Goal: Check status

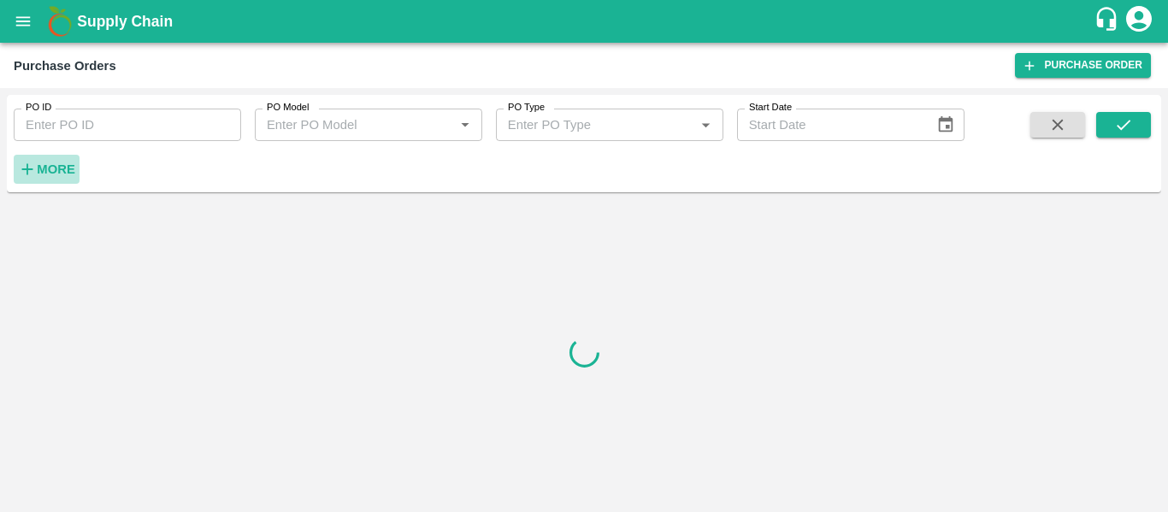
click at [48, 176] on strong "More" at bounding box center [56, 169] width 38 height 14
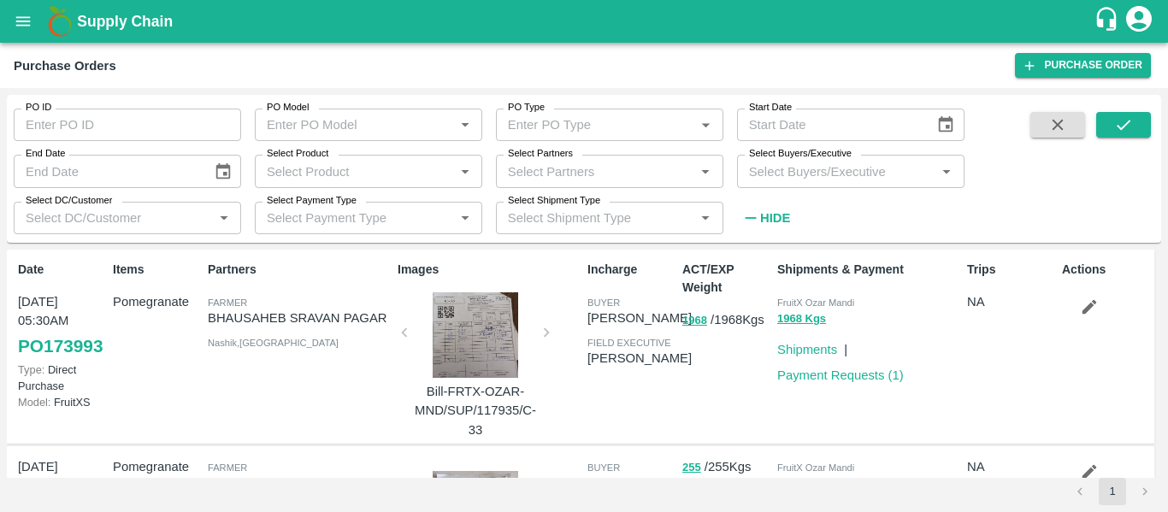
click at [628, 168] on input "Select Partners" at bounding box center [595, 171] width 189 height 22
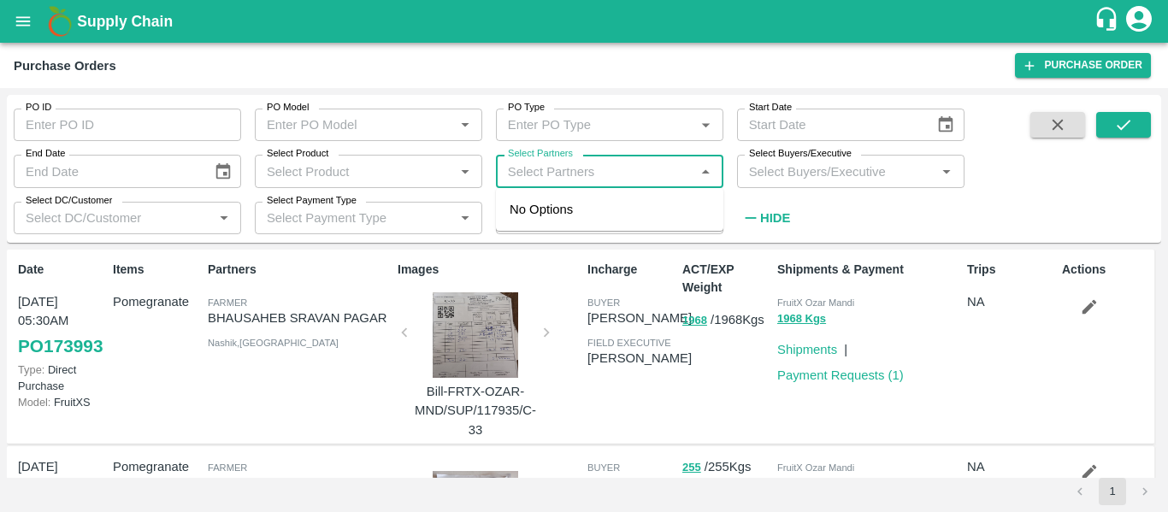
paste input "9623699081"
type input "9623699081"
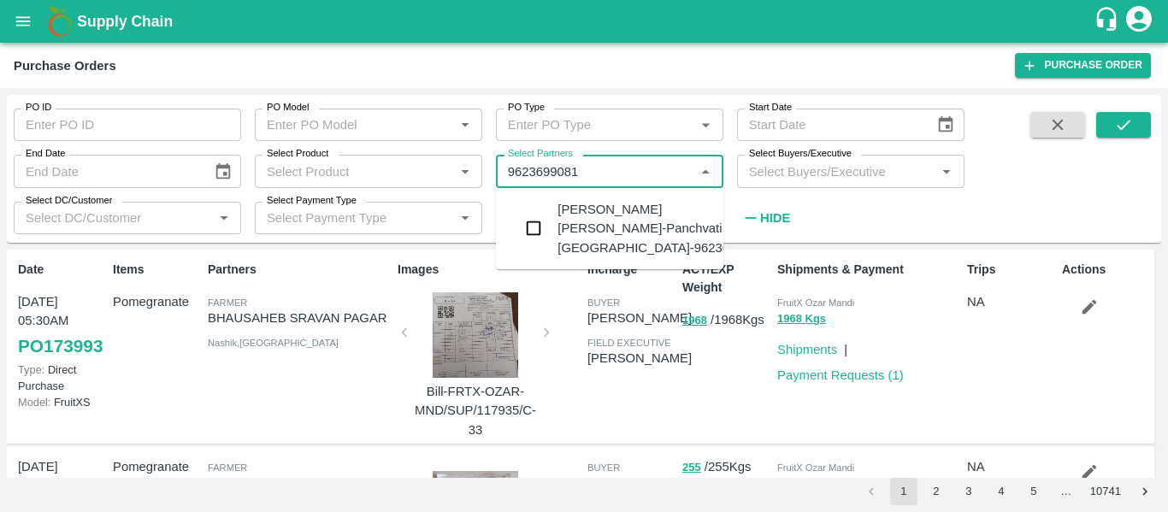
click at [633, 240] on div "dhiraj balkrushna maule-Panchvati, Nashik-9623699081" at bounding box center [660, 228] width 207 height 57
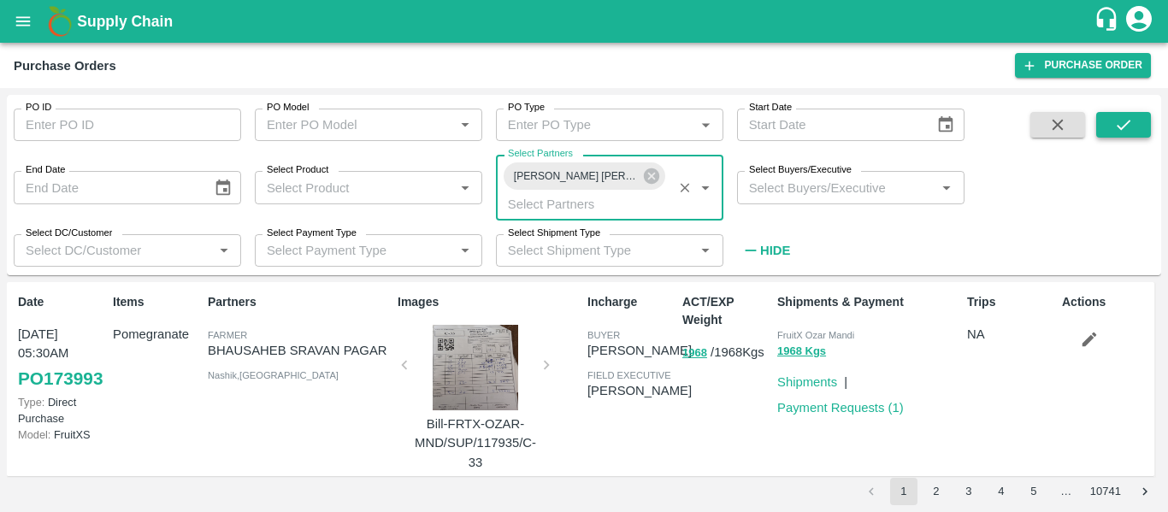
click at [1121, 130] on icon "submit" at bounding box center [1124, 125] width 14 height 10
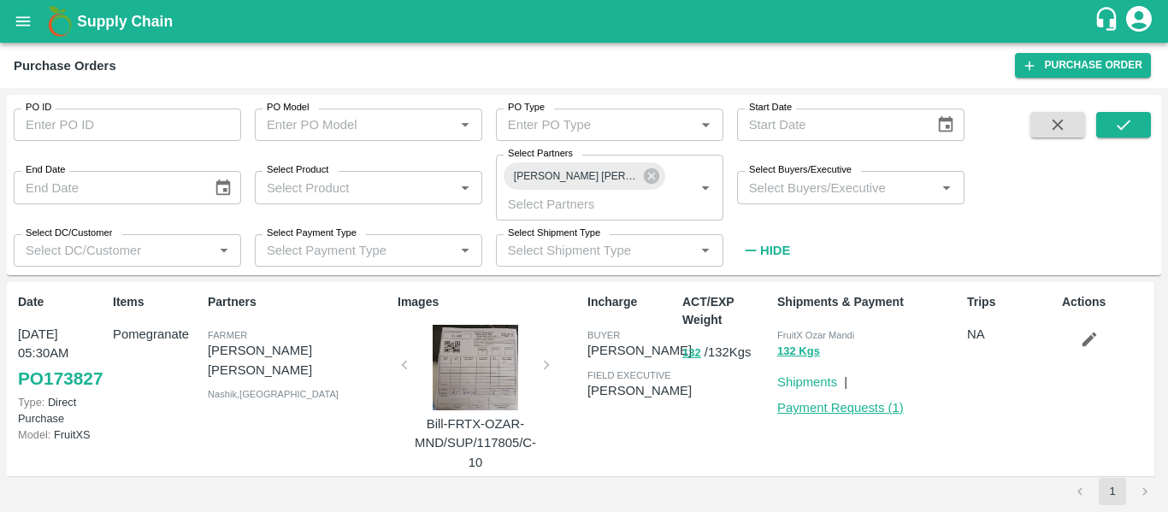
click at [834, 408] on link "Payment Requests ( 1 )" at bounding box center [840, 408] width 127 height 14
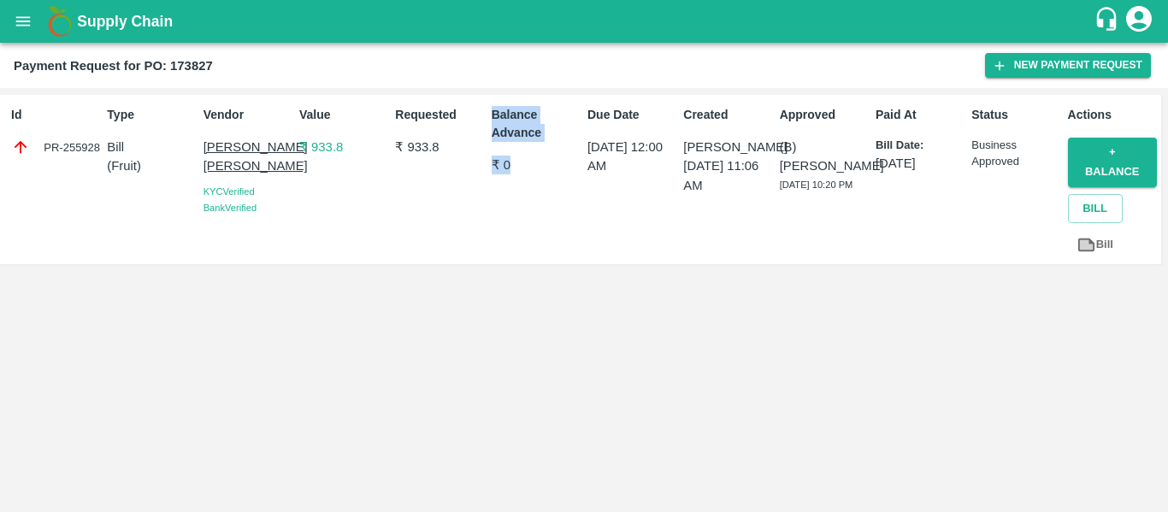
drag, startPoint x: 492, startPoint y: 158, endPoint x: 525, endPoint y: 158, distance: 32.5
click at [525, 158] on div "Id PR-255928 Type Bill ( Fruit ) Vendor dhiraj balkrushna maule KYC Verified Ba…" at bounding box center [580, 179] width 1161 height 169
click at [525, 157] on p "₹ 0" at bounding box center [536, 165] width 89 height 19
drag, startPoint x: 511, startPoint y: 166, endPoint x: 495, endPoint y: 103, distance: 64.5
click at [495, 103] on div "Balance Advance ₹ 0" at bounding box center [533, 179] width 96 height 161
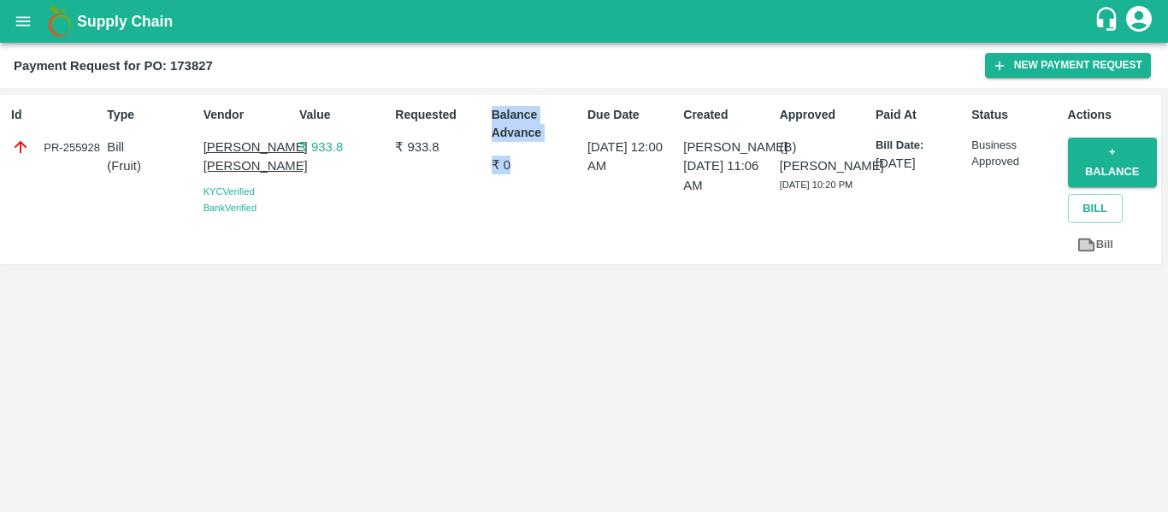
click at [492, 103] on div "Balance Advance ₹ 0" at bounding box center [533, 179] width 96 height 161
drag, startPoint x: 492, startPoint y: 103, endPoint x: 516, endPoint y: 156, distance: 57.8
click at [516, 156] on div "Balance Advance ₹ 0" at bounding box center [533, 179] width 96 height 161
click at [516, 156] on p "₹ 0" at bounding box center [536, 165] width 89 height 19
drag, startPoint x: 516, startPoint y: 162, endPoint x: 489, endPoint y: 101, distance: 67.4
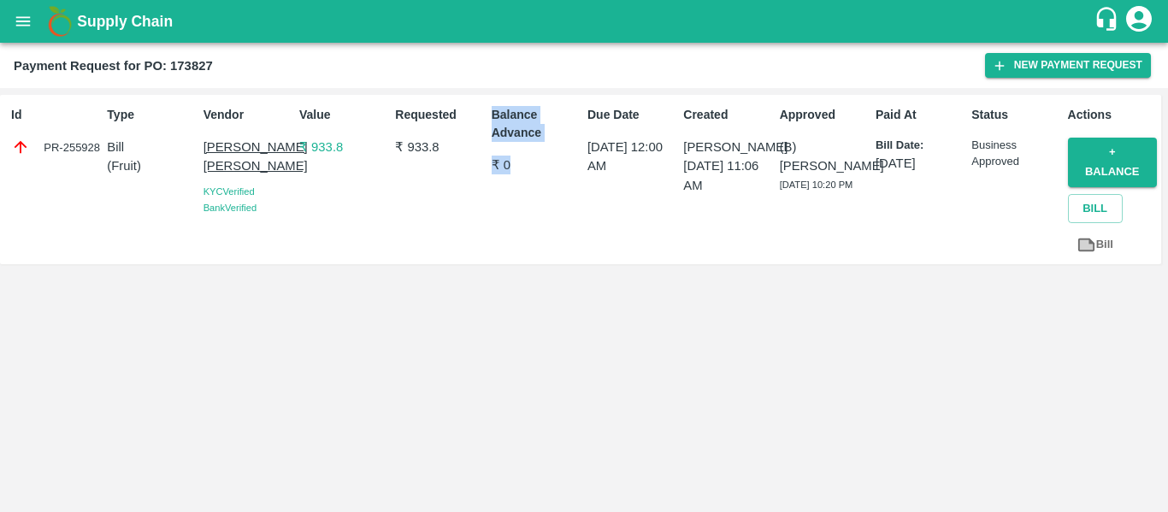
click at [489, 101] on div "Balance Advance ₹ 0" at bounding box center [533, 179] width 96 height 161
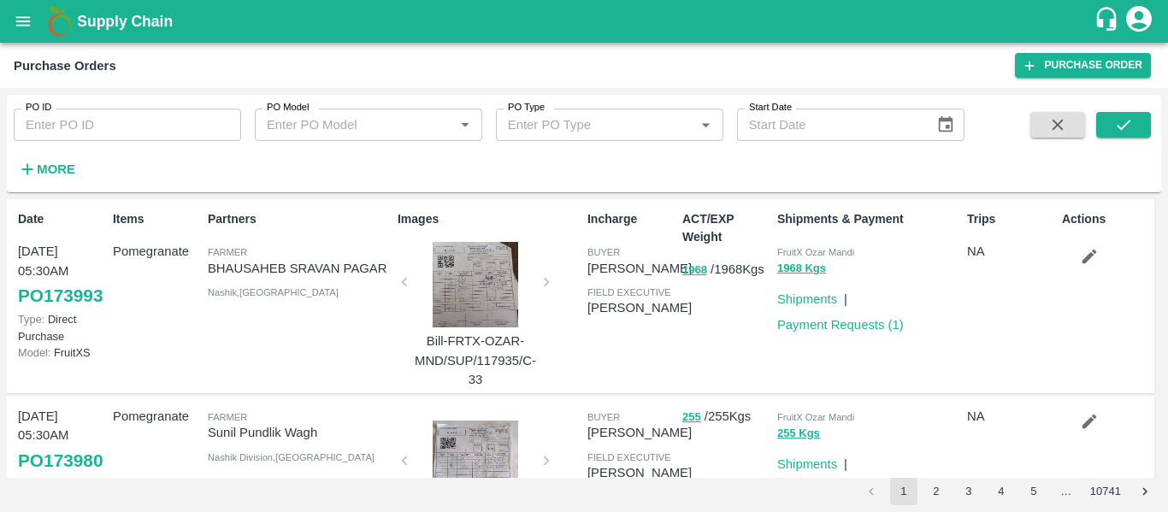
click at [65, 167] on strong "More" at bounding box center [56, 169] width 38 height 14
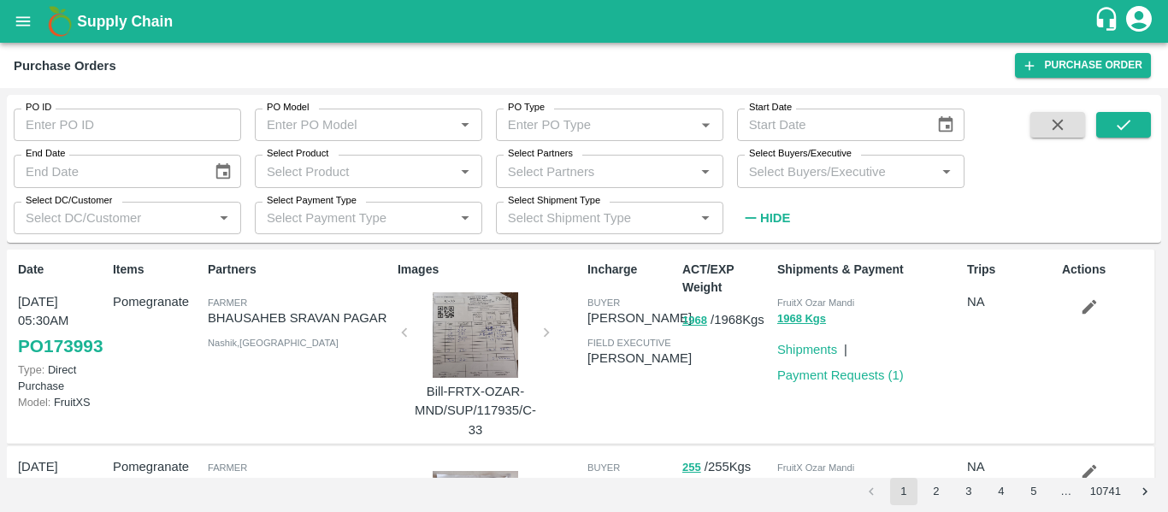
click at [551, 183] on div "Select Partners   *" at bounding box center [609, 171] width 227 height 32
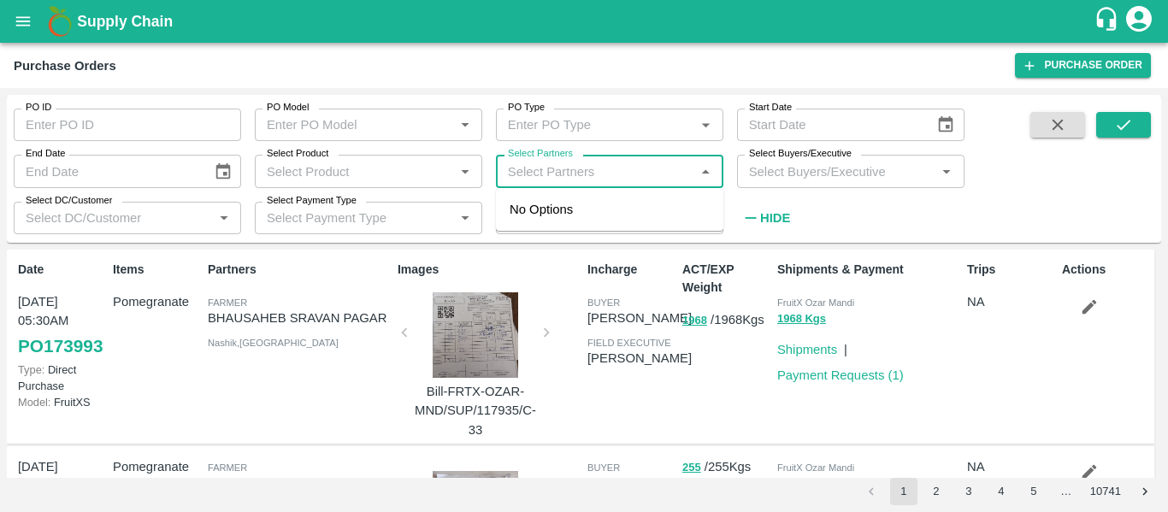
paste input "9922277123"
type input "9922277123"
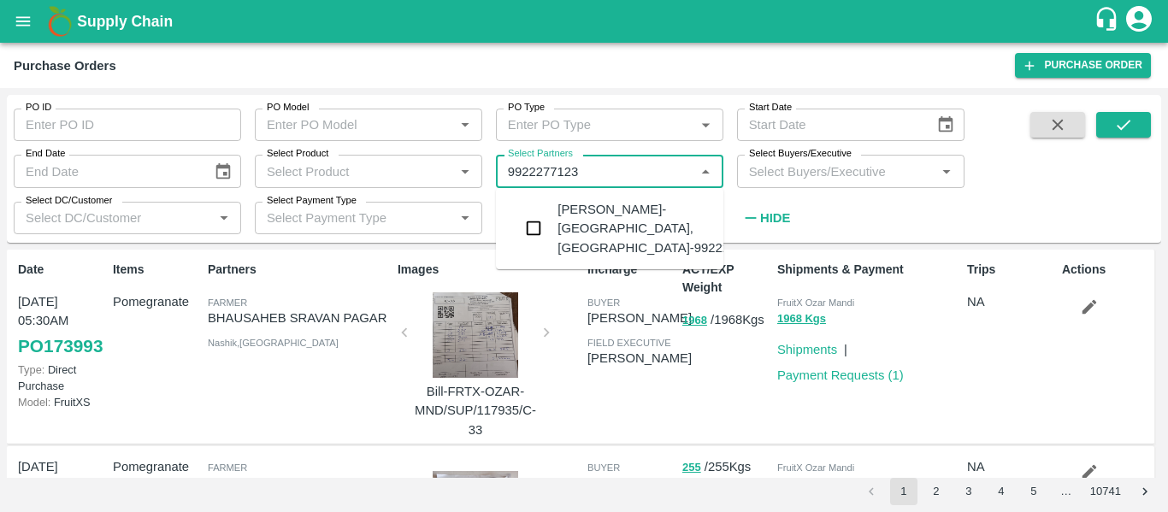
drag, startPoint x: 591, startPoint y: 213, endPoint x: 606, endPoint y: 213, distance: 15.4
click at [592, 214] on div "[PERSON_NAME]-[GEOGRAPHIC_DATA], [GEOGRAPHIC_DATA]-9922277123" at bounding box center [660, 228] width 207 height 57
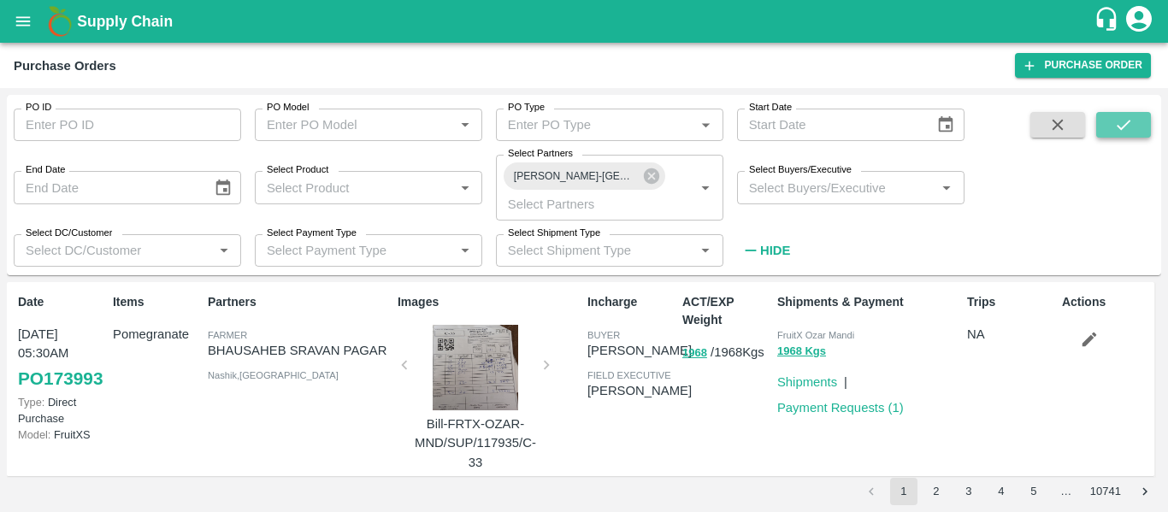
click at [1116, 120] on icon "submit" at bounding box center [1123, 124] width 19 height 19
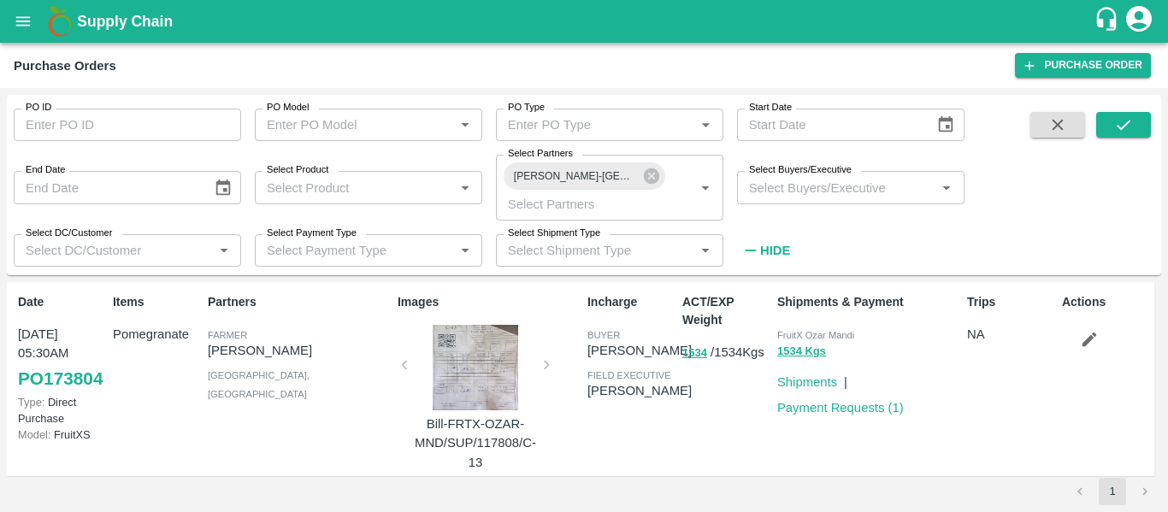
click at [481, 370] on div at bounding box center [475, 367] width 128 height 85
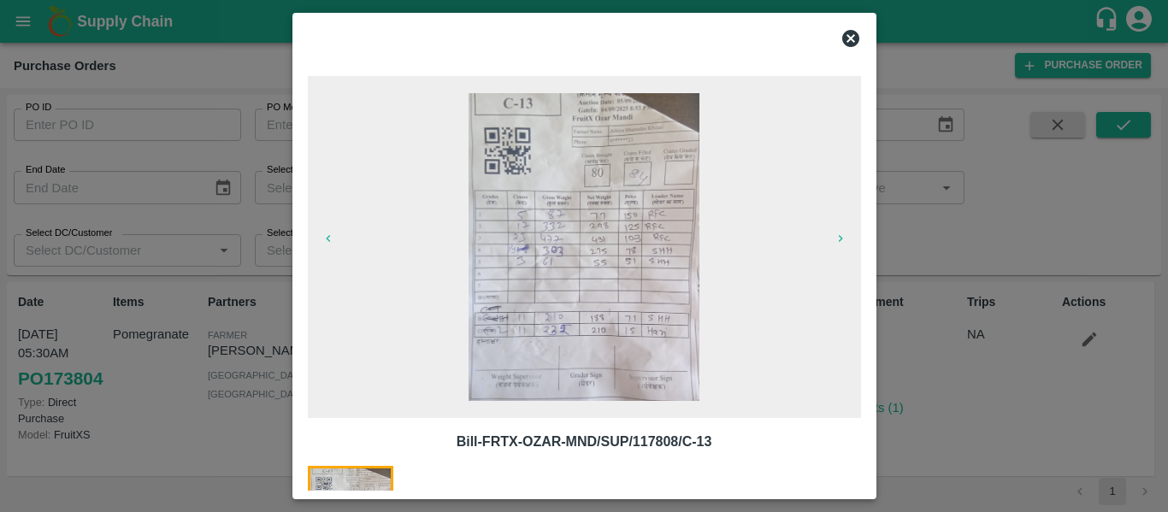
click at [591, 280] on img at bounding box center [584, 247] width 231 height 308
